Goal: Information Seeking & Learning: Learn about a topic

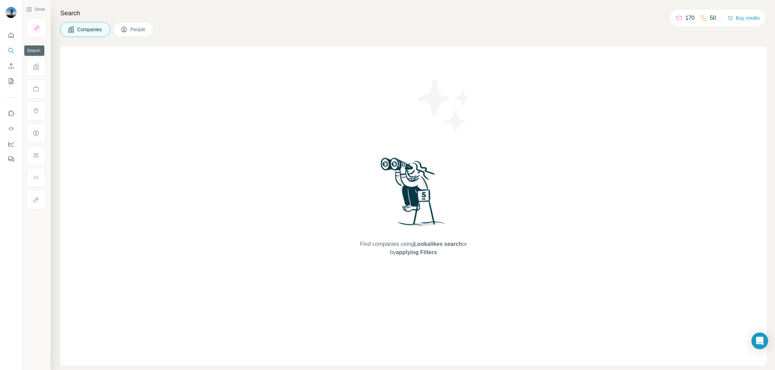
click at [11, 51] on icon "Search" at bounding box center [11, 50] width 7 height 7
click at [5, 70] on div at bounding box center [11, 95] width 22 height 140
click at [10, 52] on icon "Search" at bounding box center [11, 50] width 7 height 7
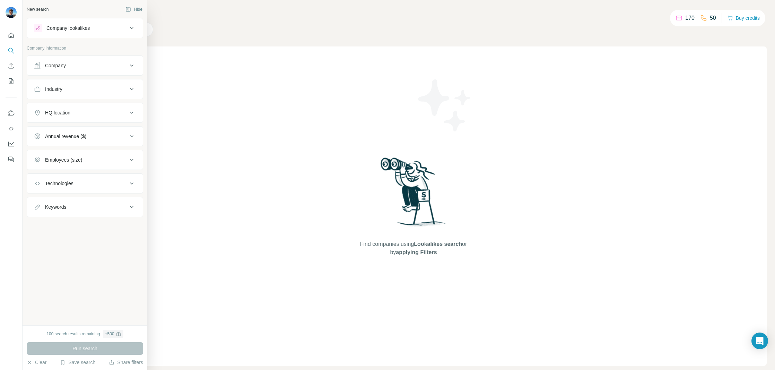
click at [46, 68] on div "Company" at bounding box center [55, 65] width 21 height 7
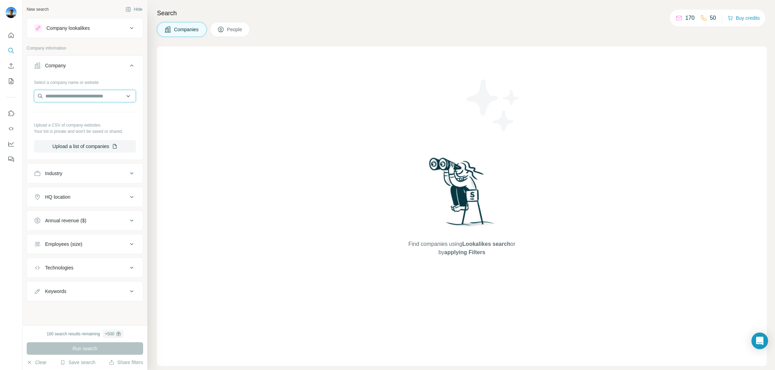
click at [72, 93] on input "text" at bounding box center [85, 96] width 102 height 12
click at [70, 176] on div "Industry" at bounding box center [81, 173] width 94 height 7
click at [62, 190] on input at bounding box center [81, 191] width 86 height 8
click at [59, 194] on div at bounding box center [81, 191] width 86 height 12
click at [62, 194] on div at bounding box center [81, 191] width 86 height 12
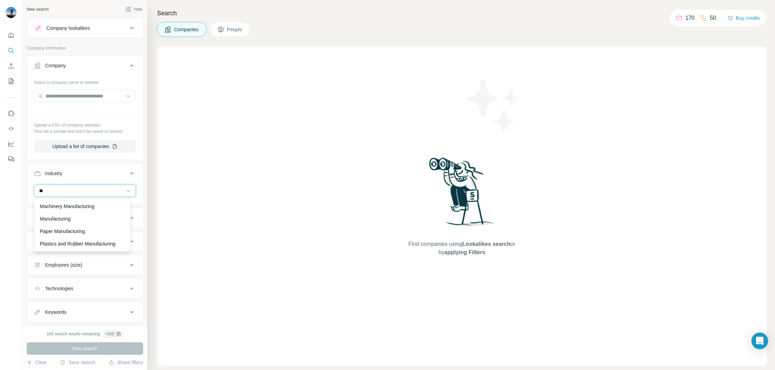
scroll to position [119, 0]
type input "***"
drag, startPoint x: 70, startPoint y: 190, endPoint x: 34, endPoint y: 188, distance: 35.7
click at [34, 188] on div "***" at bounding box center [85, 190] width 102 height 12
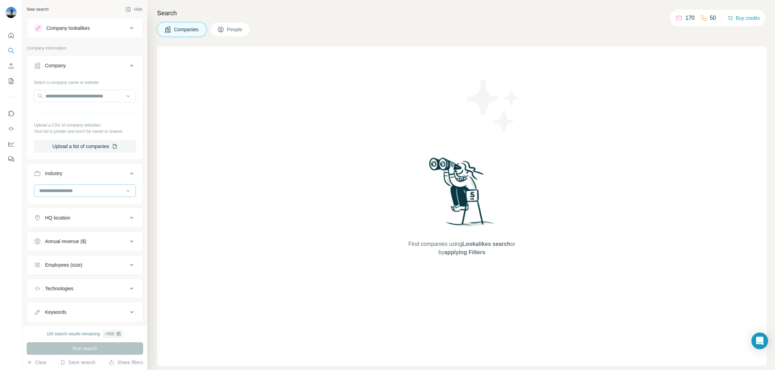
click at [58, 190] on input at bounding box center [81, 191] width 86 height 8
click at [59, 191] on input at bounding box center [81, 191] width 86 height 8
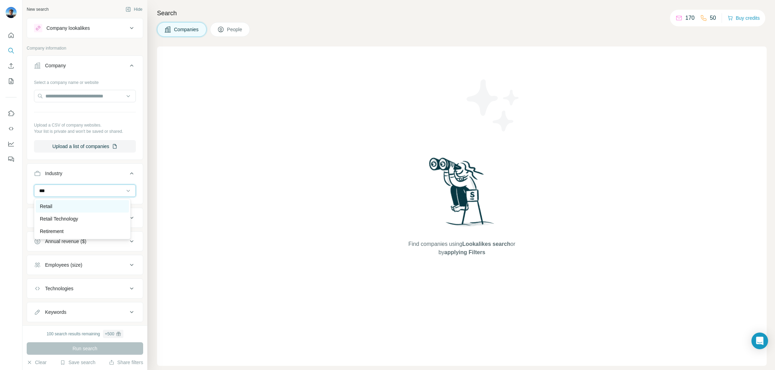
type input "***"
click at [55, 206] on div "Retail" at bounding box center [82, 206] width 85 height 7
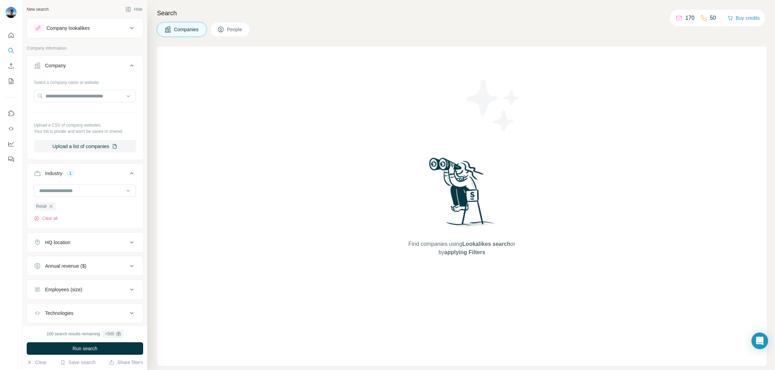
click at [80, 243] on div "HQ location" at bounding box center [81, 242] width 94 height 7
click at [51, 259] on input "text" at bounding box center [85, 259] width 102 height 12
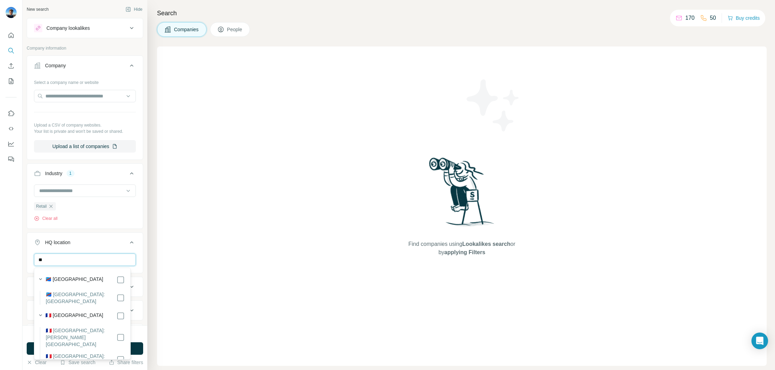
type input "*"
type input "******"
click at [76, 280] on div "🇫🇷 France" at bounding box center [84, 279] width 79 height 8
click at [111, 280] on div "🇫🇷 France" at bounding box center [84, 279] width 79 height 8
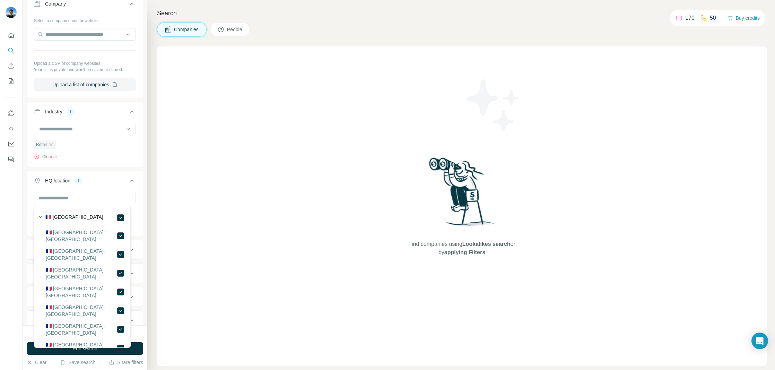
click at [197, 237] on div "Find companies using Lookalikes search or by applying Filters" at bounding box center [461, 205] width 609 height 319
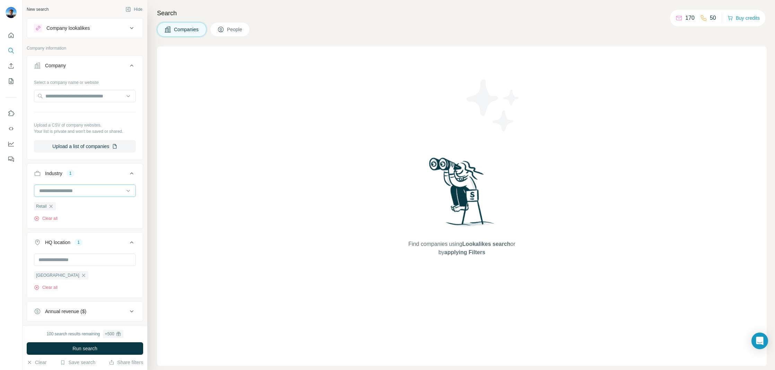
click at [69, 187] on input at bounding box center [81, 191] width 86 height 8
type input "*******"
click at [59, 208] on div "Fashion" at bounding box center [82, 206] width 85 height 7
click at [217, 226] on div "Find companies using Lookalikes search or by applying Filters" at bounding box center [461, 205] width 609 height 319
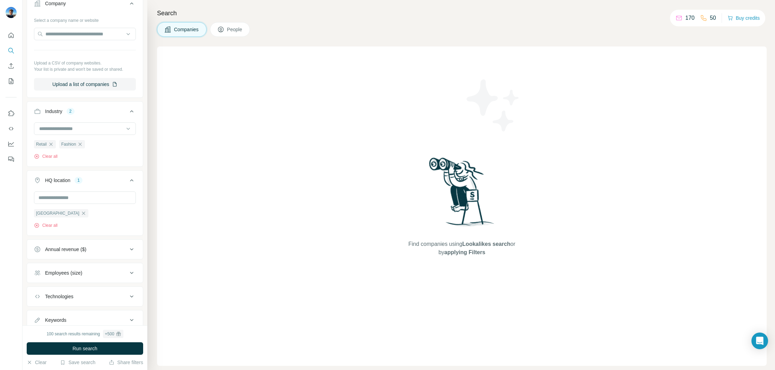
scroll to position [87, 0]
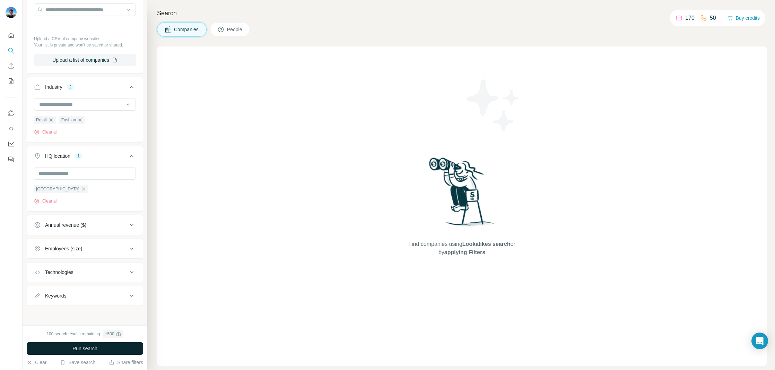
click at [79, 349] on span "Run search" at bounding box center [84, 348] width 25 height 7
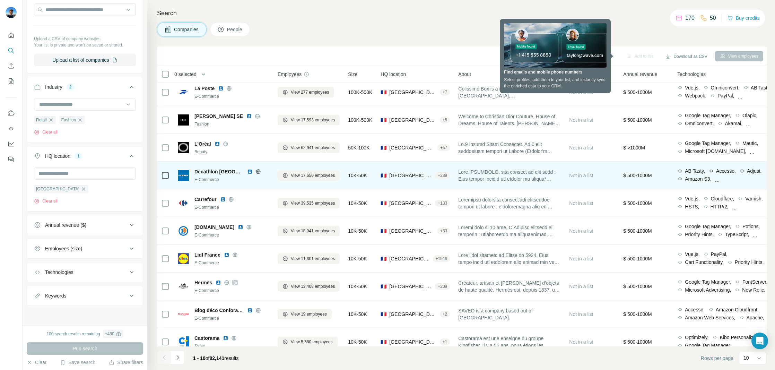
scroll to position [17, 0]
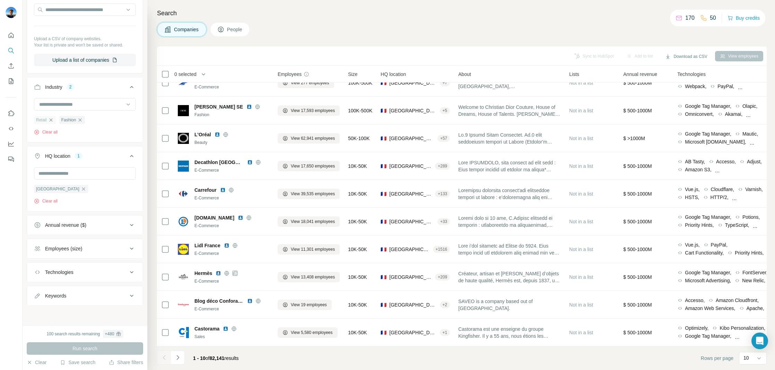
click at [51, 119] on icon "button" at bounding box center [51, 120] width 6 height 6
click at [85, 346] on span "Run search" at bounding box center [84, 348] width 25 height 7
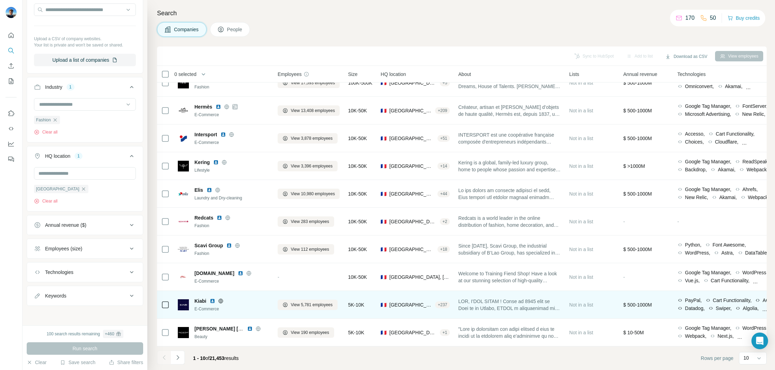
click at [203, 297] on span "Kiabi" at bounding box center [200, 300] width 12 height 7
click at [177, 299] on td "Kiabi E-Commerce" at bounding box center [224, 305] width 100 height 28
click at [183, 301] on img at bounding box center [183, 304] width 11 height 11
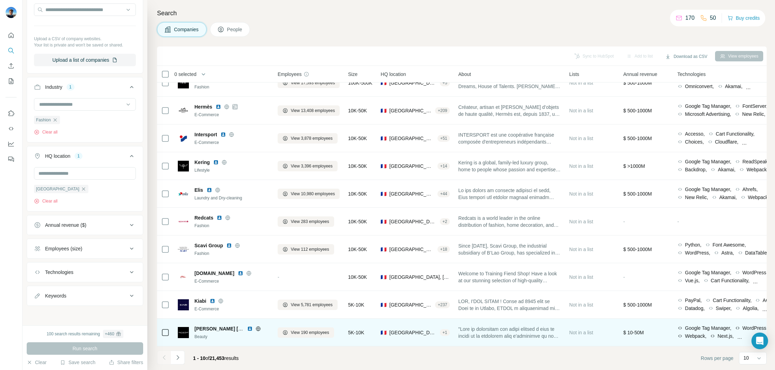
click at [209, 326] on span "Jean Louis David France" at bounding box center [235, 329] width 83 height 6
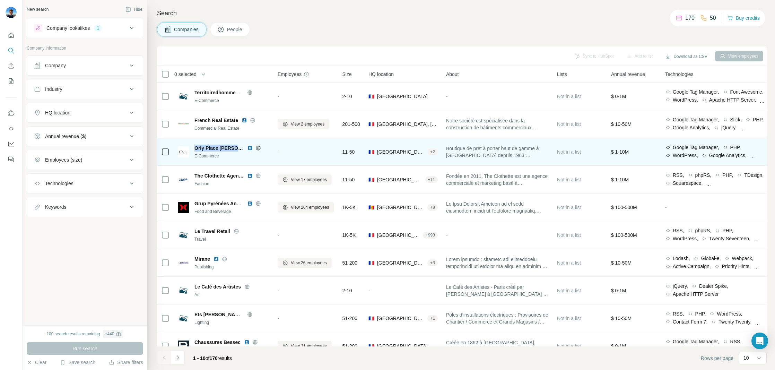
drag, startPoint x: 235, startPoint y: 148, endPoint x: 197, endPoint y: 143, distance: 38.4
click at [197, 143] on div "Orly Place [PERSON_NAME] E-Commerce" at bounding box center [223, 151] width 91 height 19
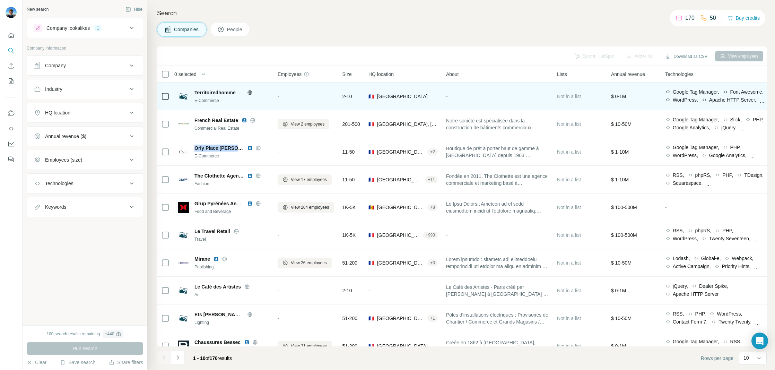
copy span "Orly Place [PERSON_NAME]"
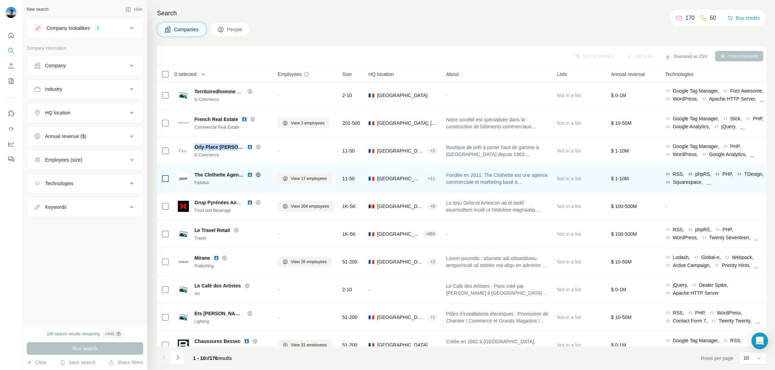
scroll to position [1, 0]
click at [209, 175] on span "The Clothette Agency" at bounding box center [218, 174] width 49 height 7
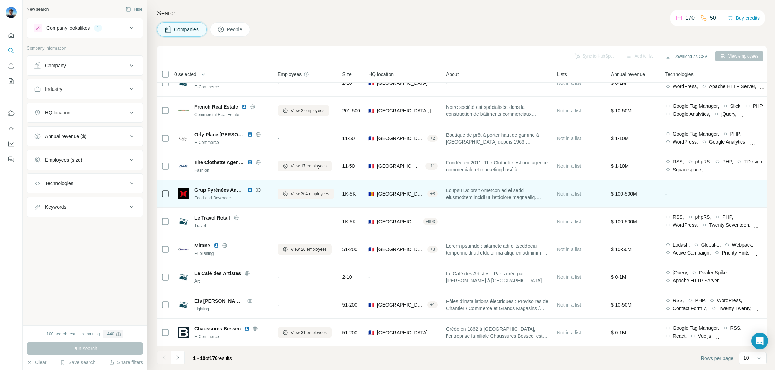
scroll to position [17, 0]
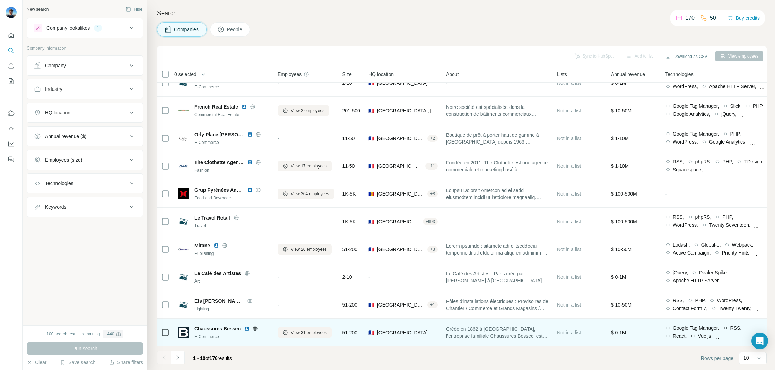
click at [226, 325] on span "Chaussures Bessec" at bounding box center [217, 328] width 46 height 7
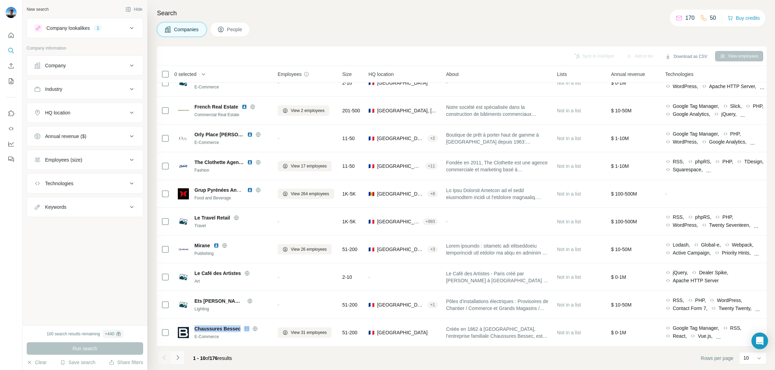
click at [179, 355] on icon "Navigate to next page" at bounding box center [177, 357] width 7 height 7
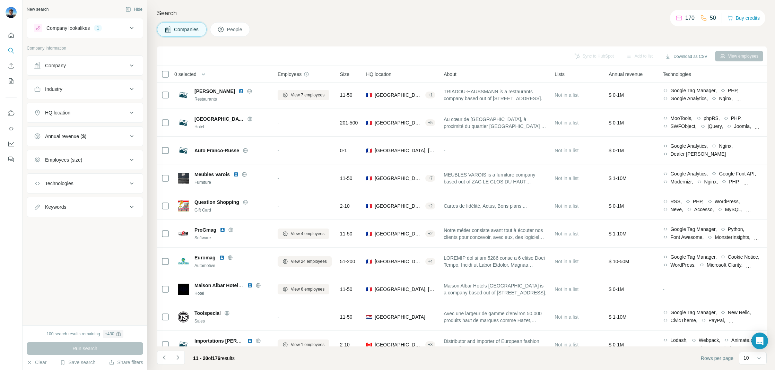
scroll to position [0, 0]
click at [97, 92] on div "Industry" at bounding box center [81, 89] width 94 height 7
click at [114, 86] on div "Industry" at bounding box center [81, 89] width 94 height 7
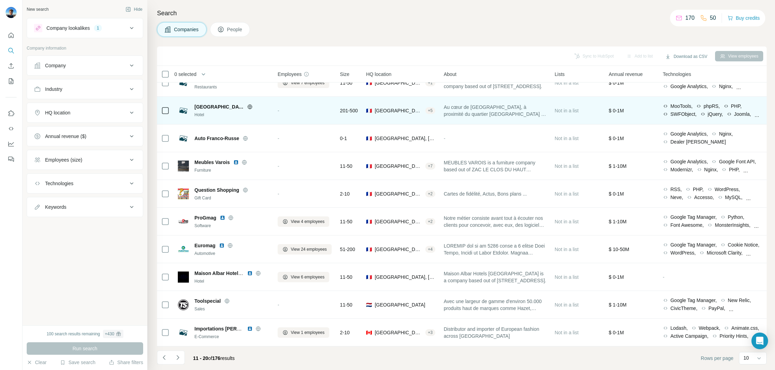
scroll to position [17, 0]
